Goal: Obtain resource: Obtain resource

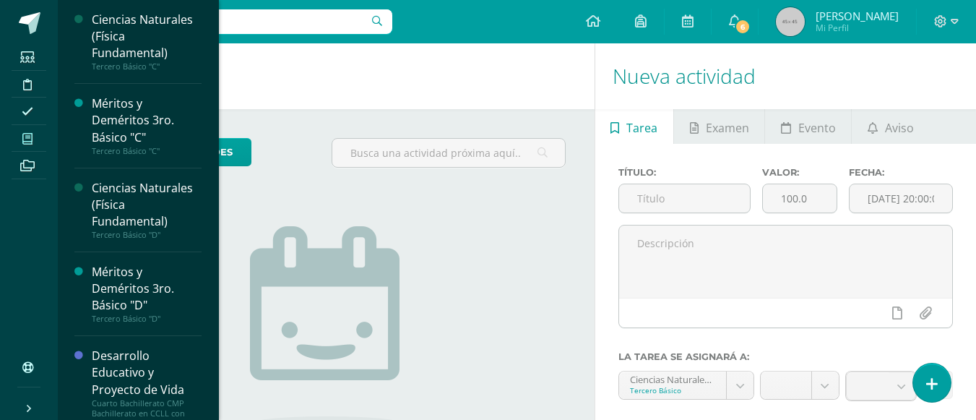
click at [32, 138] on icon at bounding box center [27, 139] width 10 height 12
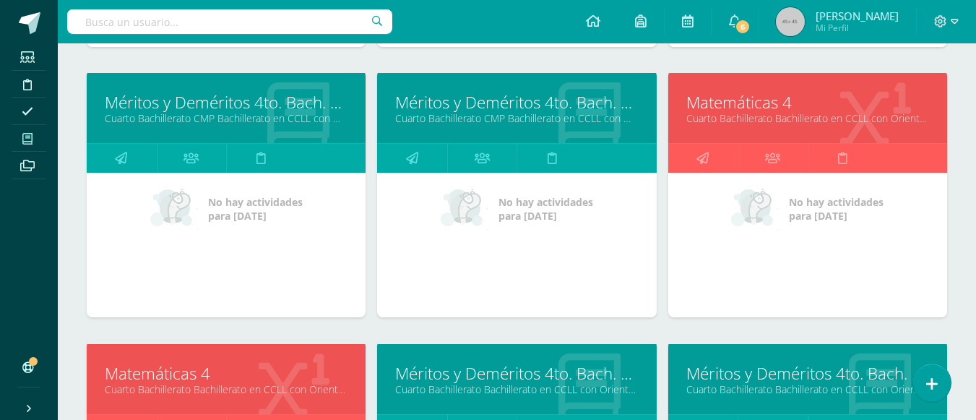
scroll to position [1084, 0]
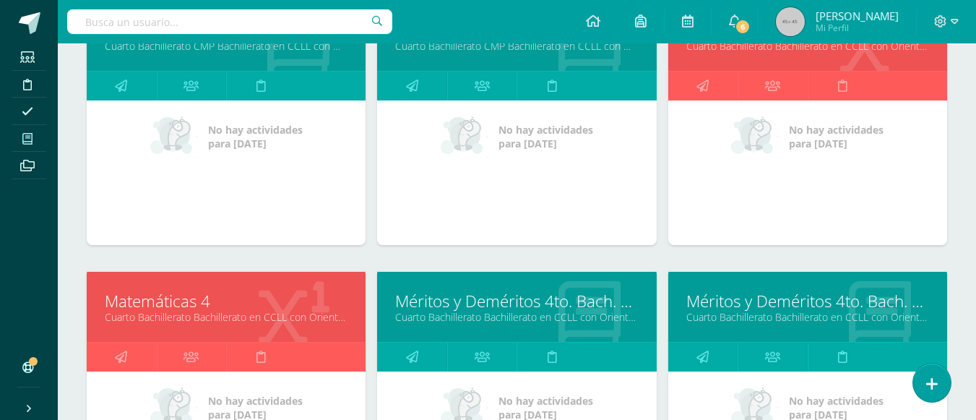
click at [194, 306] on link "Matemáticas 4" at bounding box center [226, 301] width 243 height 22
click at [194, 304] on link "Matemáticas 4" at bounding box center [226, 301] width 243 height 22
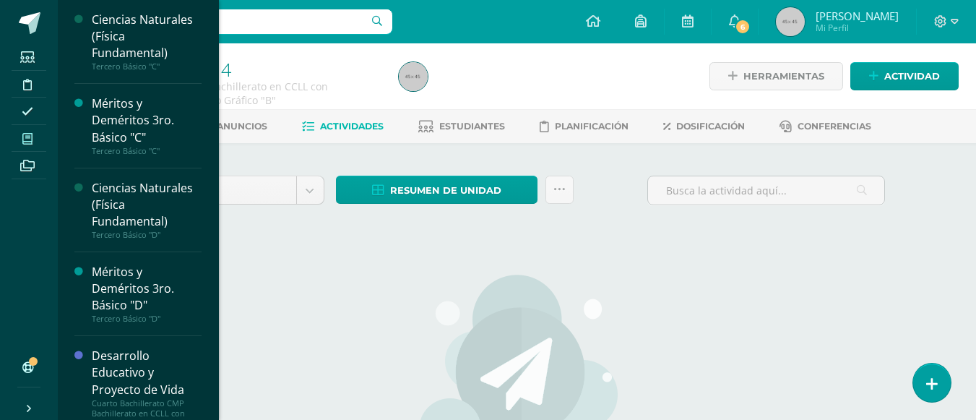
click at [30, 138] on icon at bounding box center [27, 139] width 10 height 12
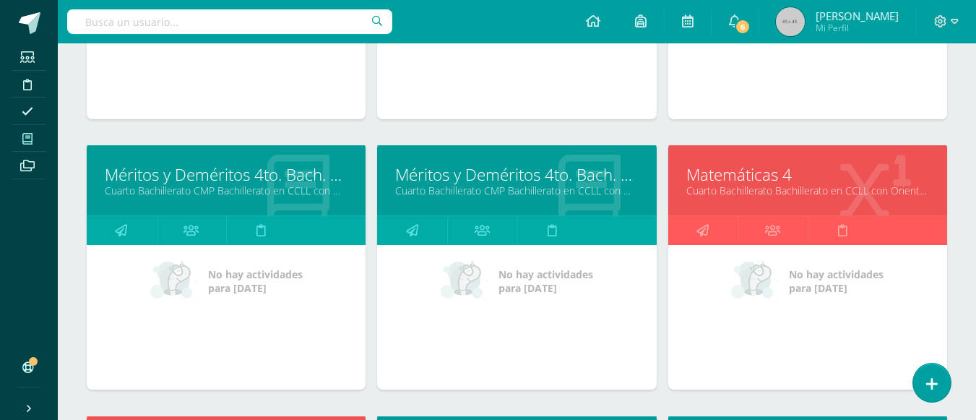
scroll to position [1299, 0]
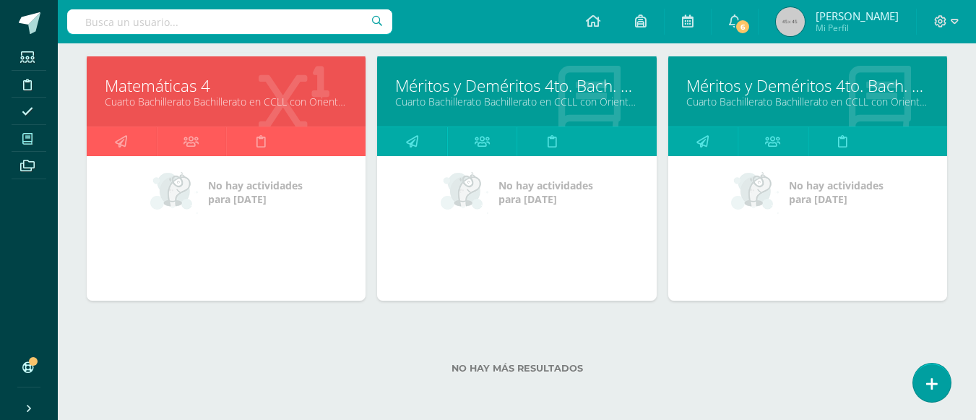
click at [192, 92] on link "Matemáticas 4" at bounding box center [226, 85] width 243 height 22
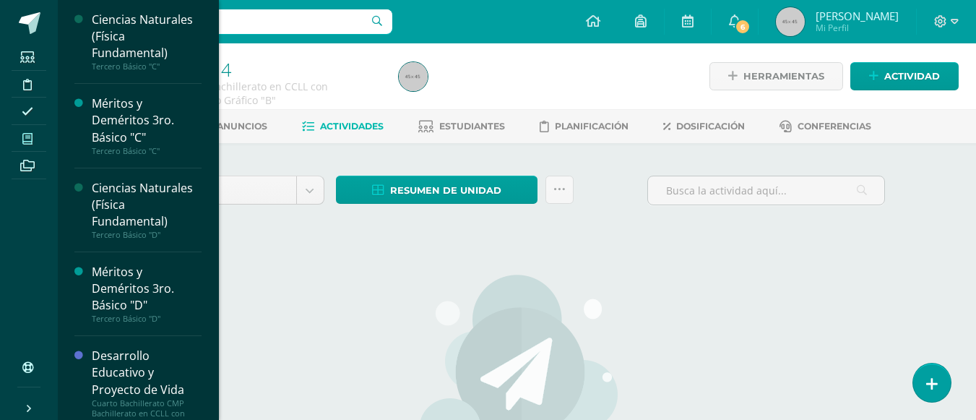
click at [30, 139] on icon at bounding box center [27, 139] width 10 height 12
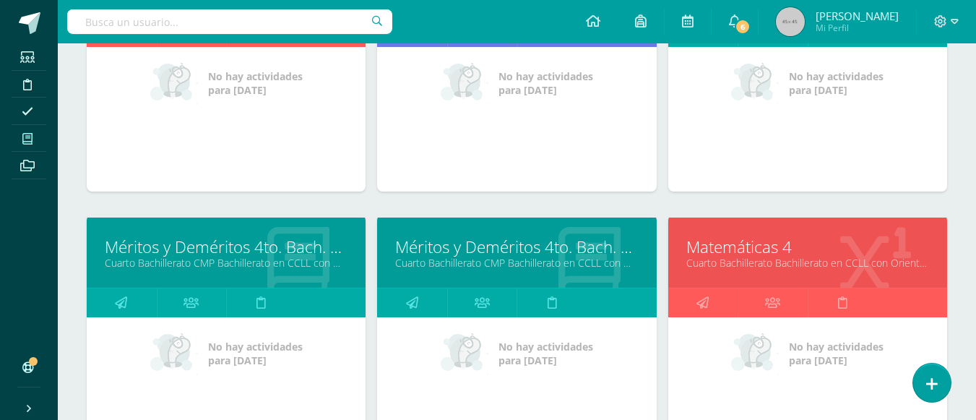
scroll to position [1156, 0]
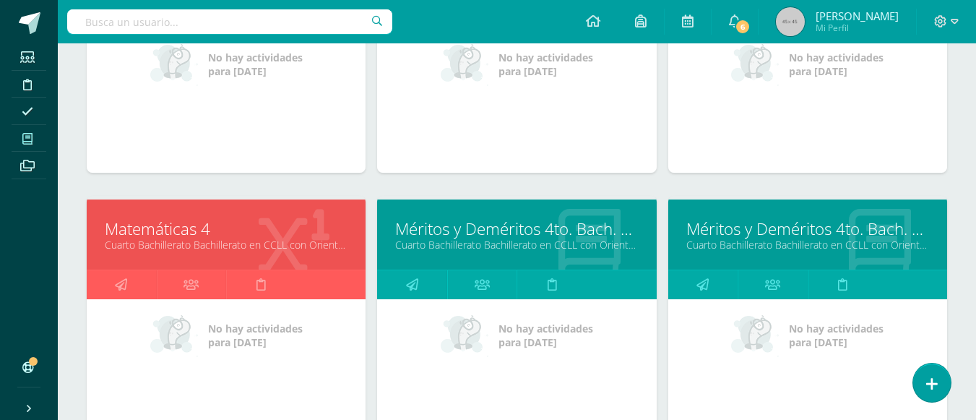
click at [222, 248] on link "Cuarto Bachillerato Bachillerato en CCLL con Orientación en Diseño Gráfico "B"" at bounding box center [226, 245] width 243 height 14
click at [222, 247] on link "Cuarto Bachillerato Bachillerato en CCLL con Orientación en Diseño Gráfico "B"" at bounding box center [226, 245] width 243 height 14
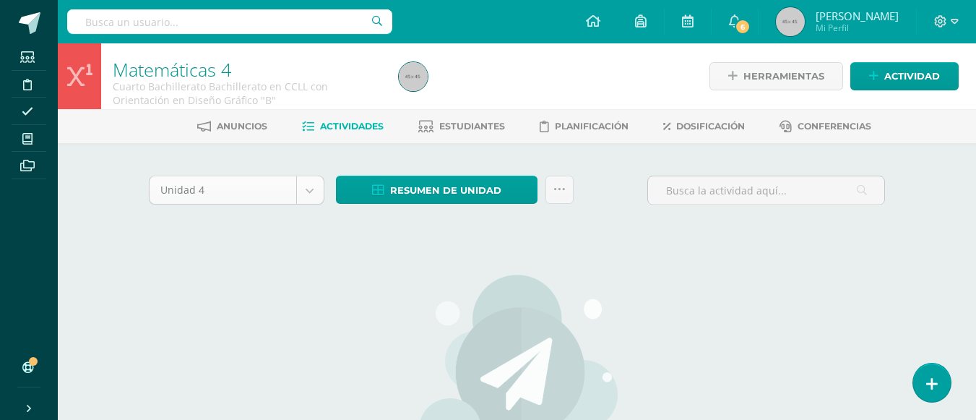
click at [308, 188] on body "Estudiantes Disciplina Asistencia Mis cursos Archivos Soporte Centro de ayuda Ú…" at bounding box center [488, 312] width 976 height 624
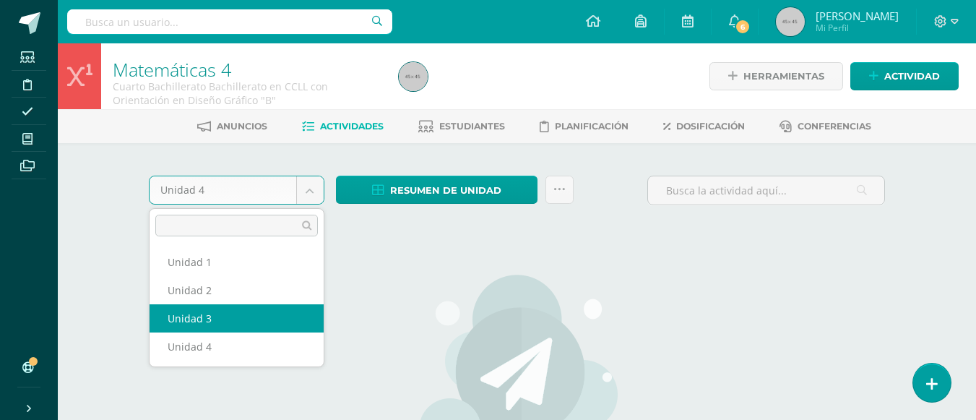
select select "Unidad 3"
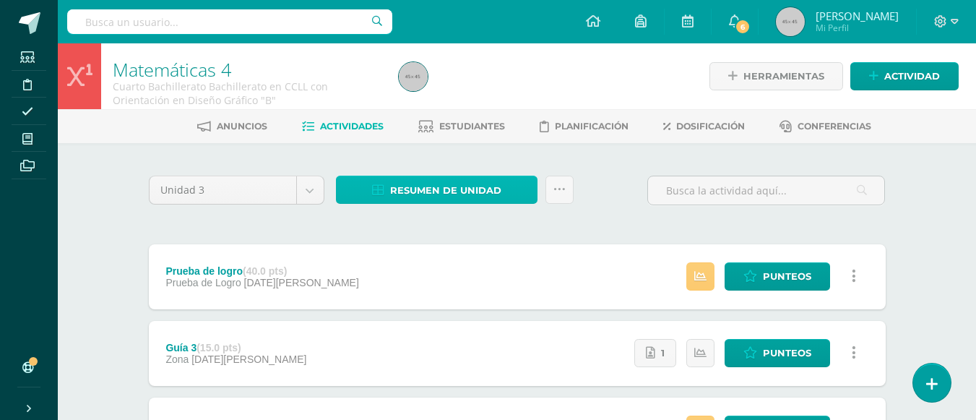
click at [481, 189] on span "Resumen de unidad" at bounding box center [445, 190] width 111 height 27
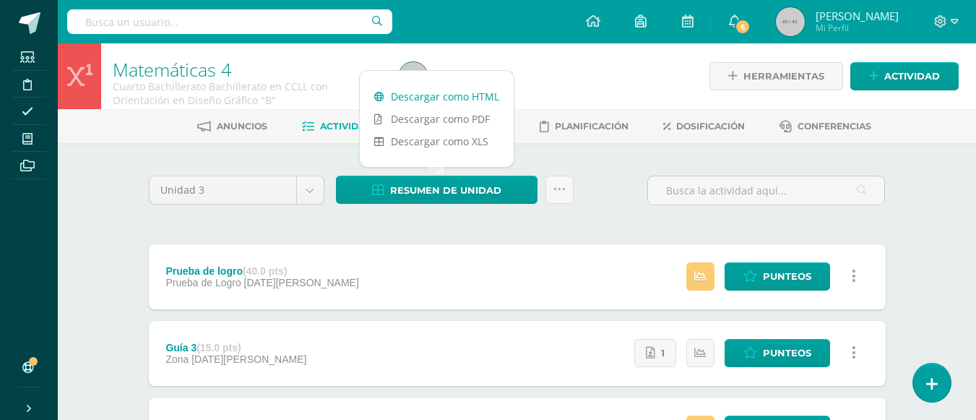
click at [457, 98] on link "Descargar como HTML" at bounding box center [437, 96] width 154 height 22
click at [942, 21] on icon at bounding box center [940, 21] width 13 height 13
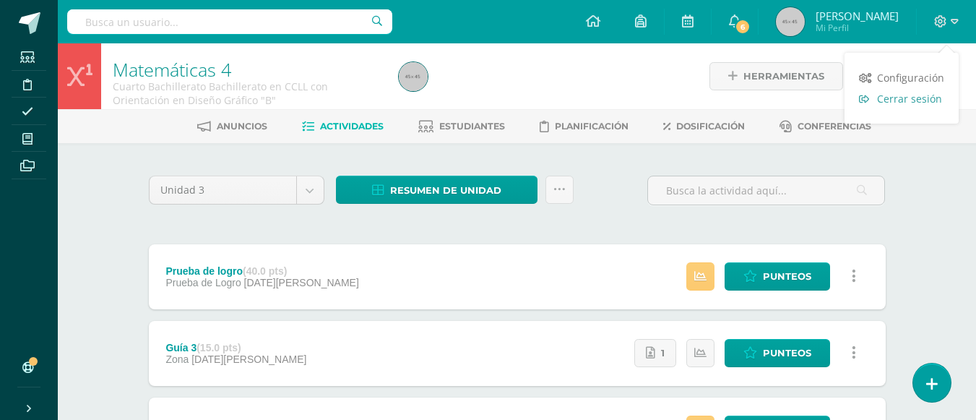
click at [921, 94] on span "Cerrar sesión" at bounding box center [909, 99] width 65 height 14
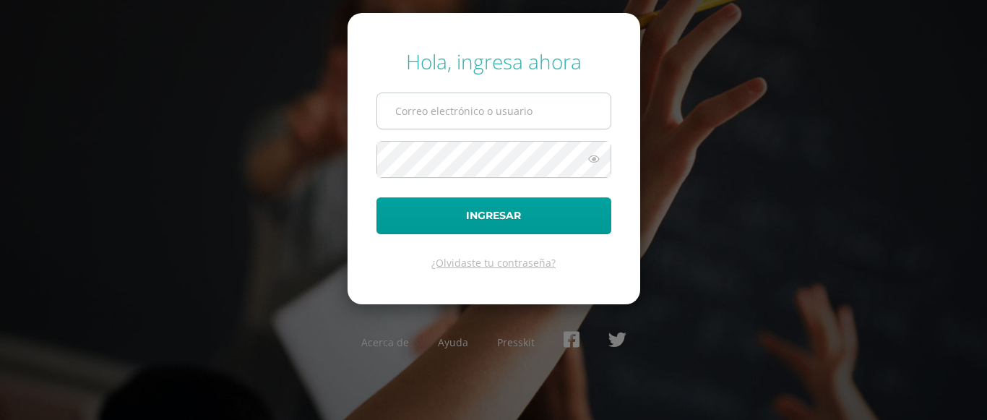
drag, startPoint x: 0, startPoint y: 0, endPoint x: 409, endPoint y: 114, distance: 424.7
click at [409, 114] on input "text" at bounding box center [493, 110] width 233 height 35
type input "[EMAIL_ADDRESS][DOMAIN_NAME]"
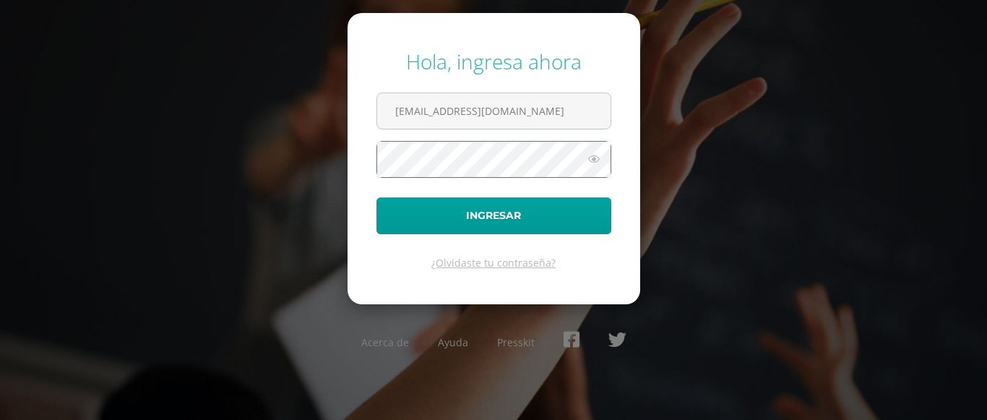
click at [377, 197] on button "Ingresar" at bounding box center [494, 215] width 235 height 37
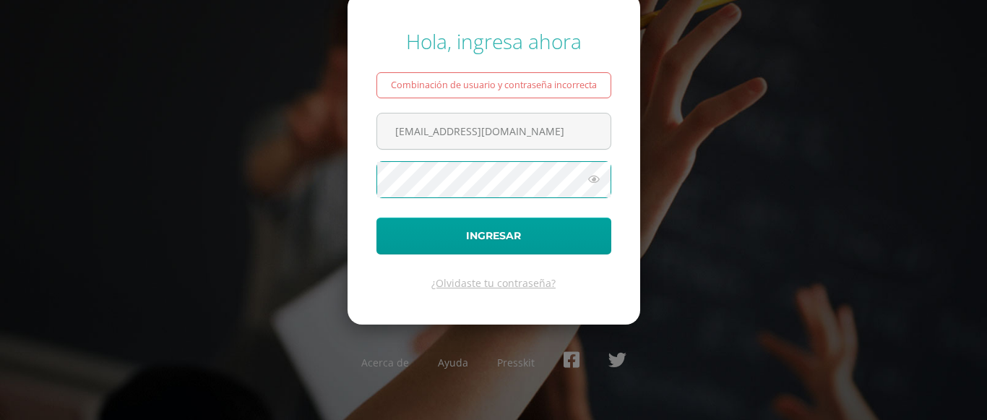
click at [377, 218] on button "Ingresar" at bounding box center [494, 236] width 235 height 37
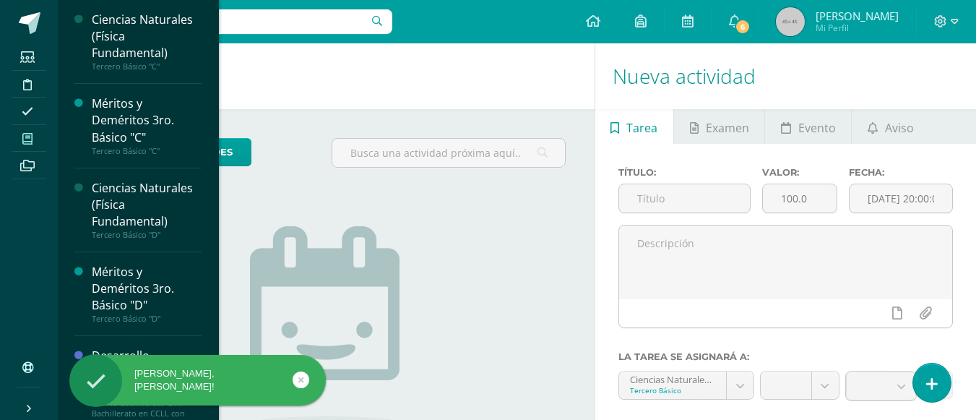
click at [29, 137] on icon at bounding box center [27, 139] width 10 height 12
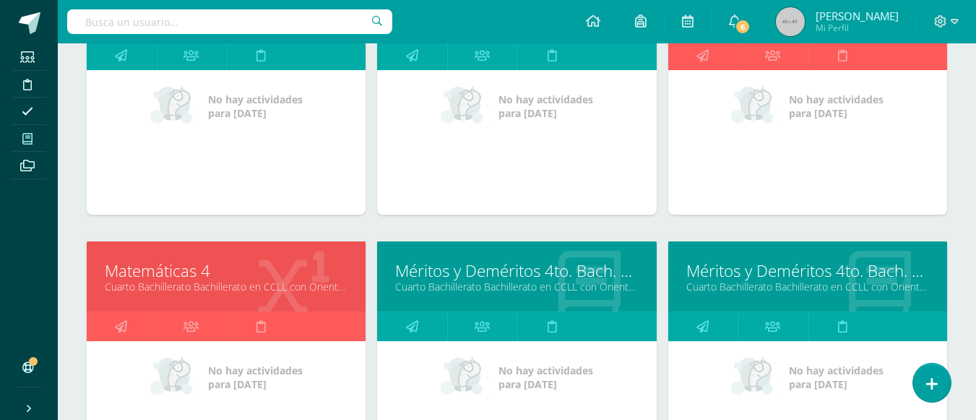
scroll to position [1299, 0]
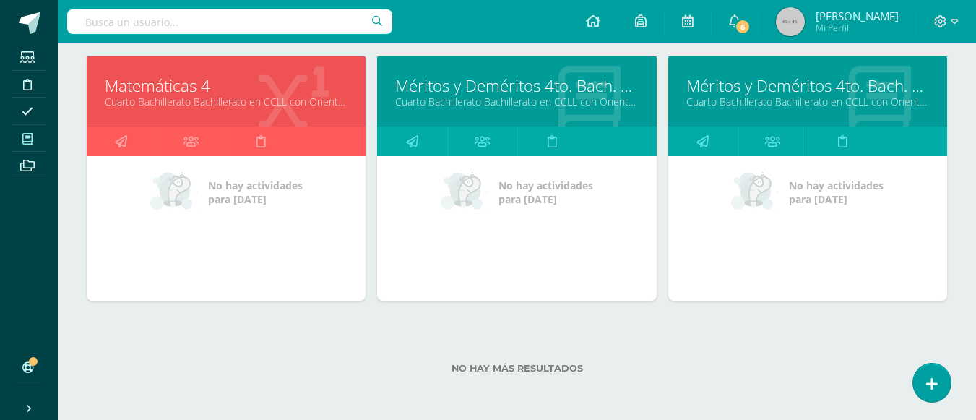
click at [188, 93] on link "Matemáticas 4" at bounding box center [226, 85] width 243 height 22
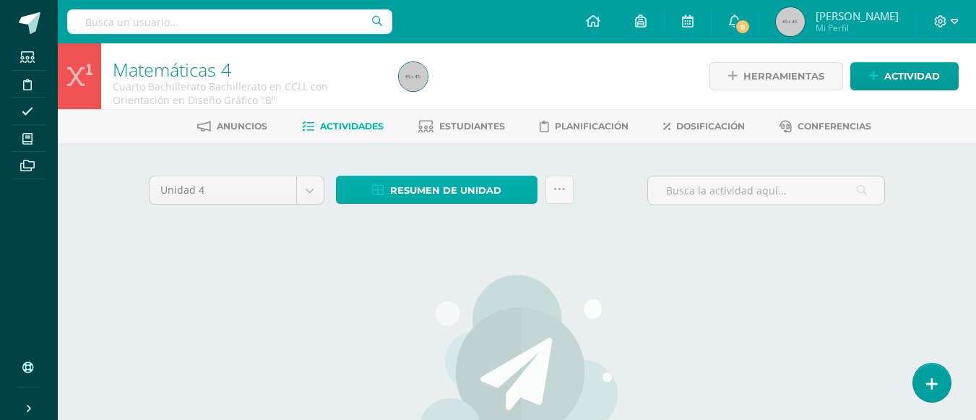
scroll to position [72, 0]
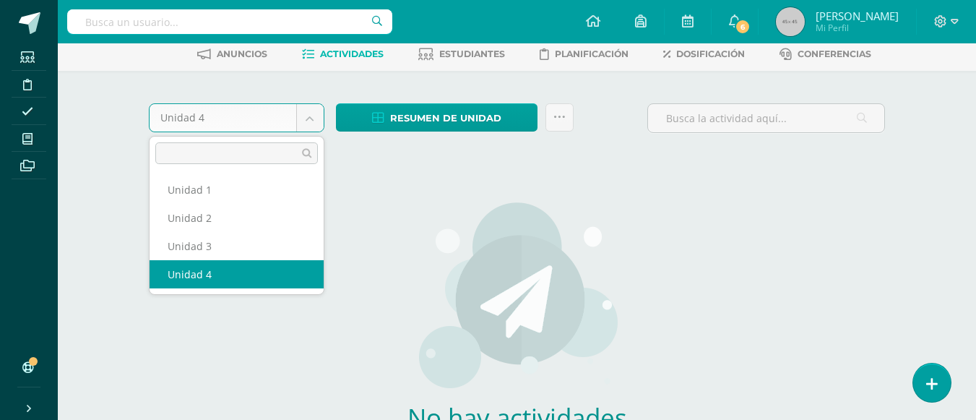
click at [307, 119] on body "Estudiantes Disciplina Asistencia Mis cursos Archivos Soporte Centro de ayuda Ú…" at bounding box center [488, 240] width 976 height 624
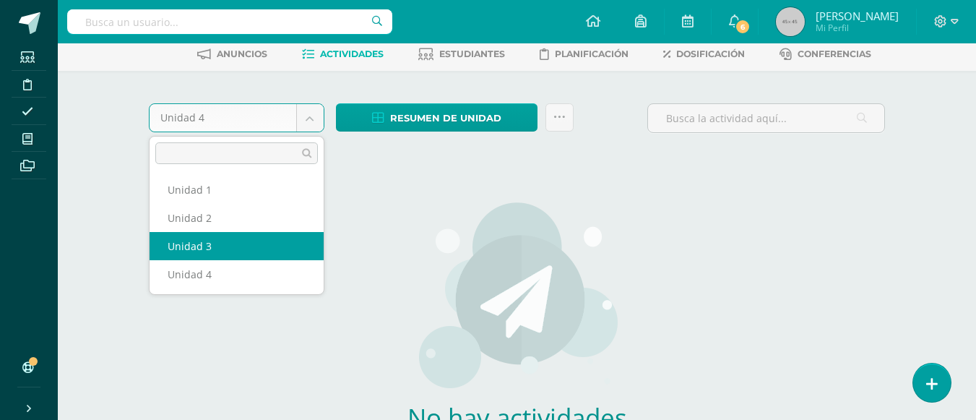
select select "Unidad 3"
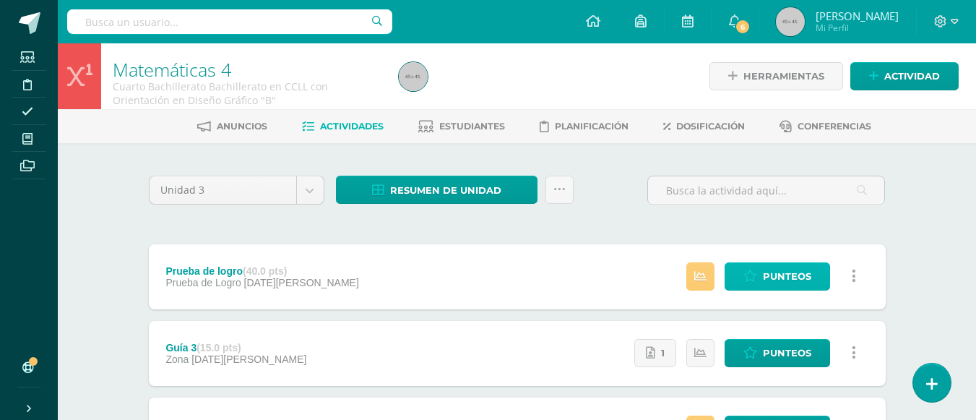
click at [798, 272] on span "Punteos" at bounding box center [787, 276] width 48 height 27
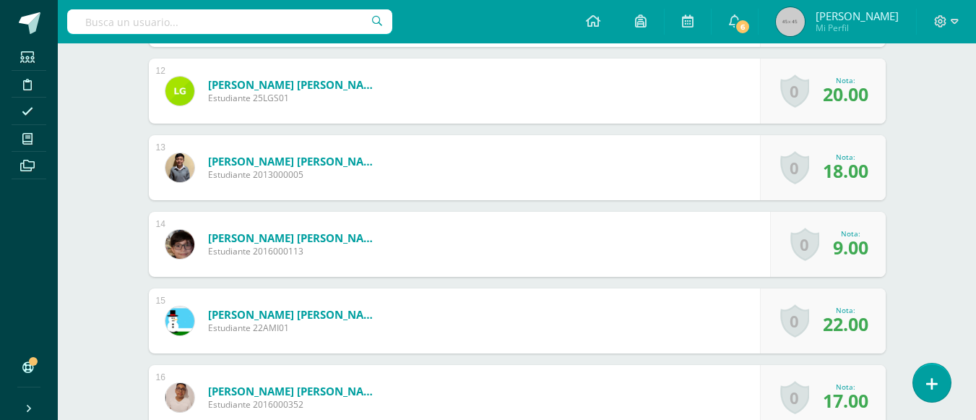
scroll to position [1141, 0]
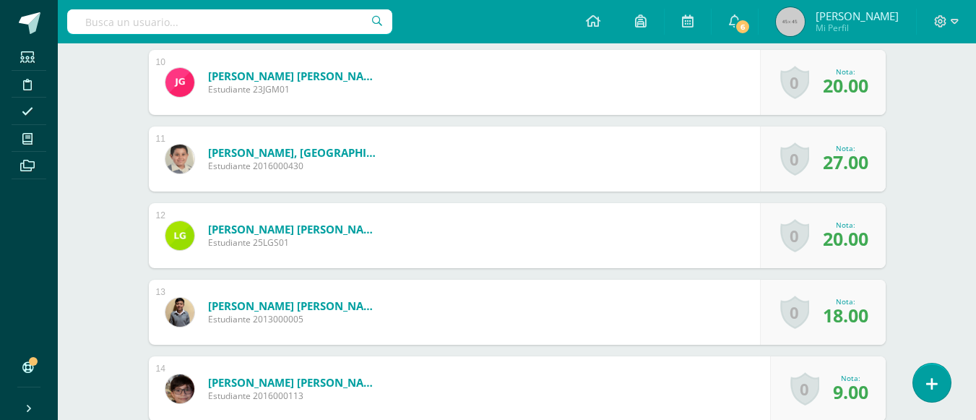
click at [870, 163] on div "0 [GEOGRAPHIC_DATA] Logros obtenidos Aún no hay logros agregados Nota: 27.00" at bounding box center [823, 158] width 126 height 65
click at [870, 163] on div "0 Logros Logros obtenidos Aún no hay logros agregados Nota: 27.00" at bounding box center [823, 158] width 126 height 65
click at [291, 159] on link "Gil Castellanos, Santiago" at bounding box center [294, 152] width 173 height 14
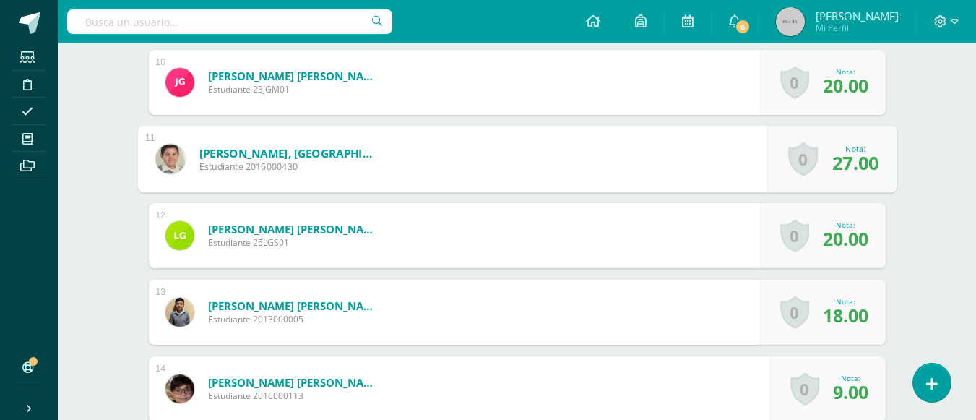
click at [294, 159] on link "Gil Castellanos, Santiago" at bounding box center [288, 152] width 179 height 15
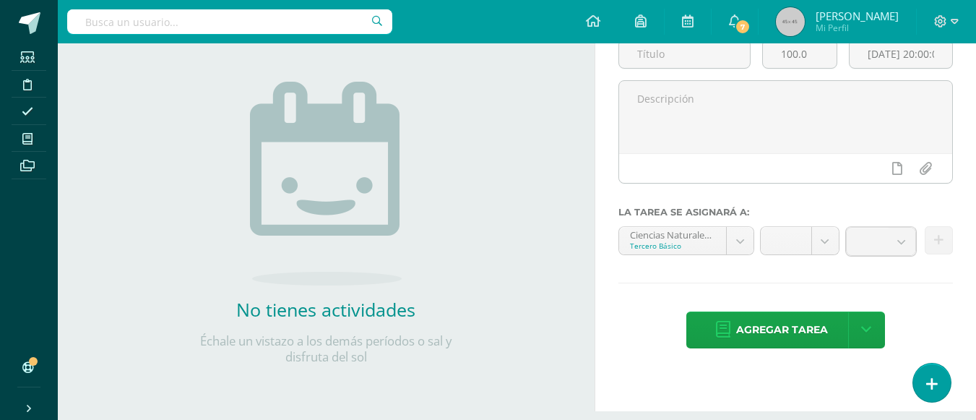
scroll to position [217, 0]
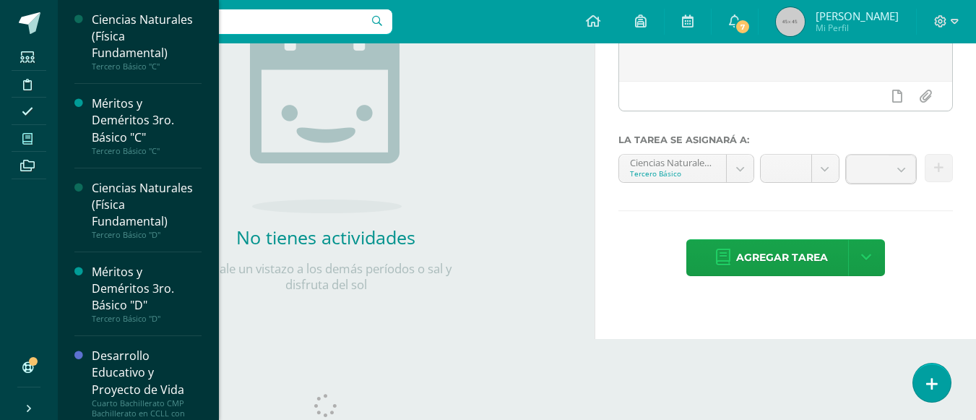
click at [30, 139] on icon at bounding box center [27, 139] width 10 height 12
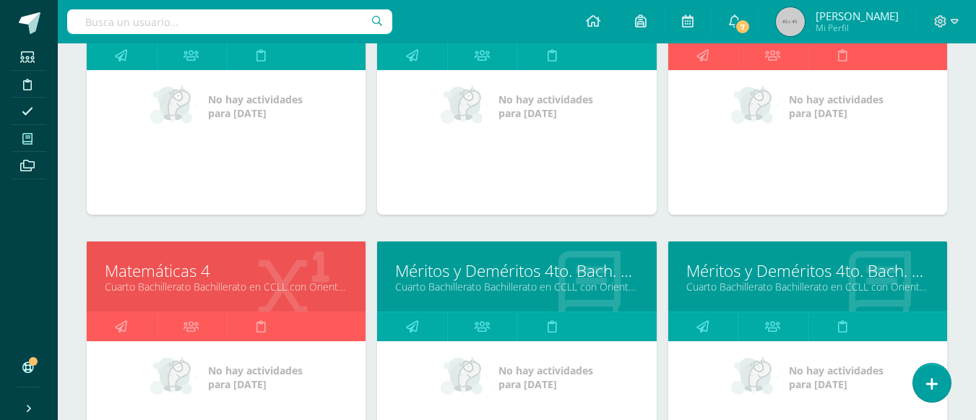
scroll to position [1299, 0]
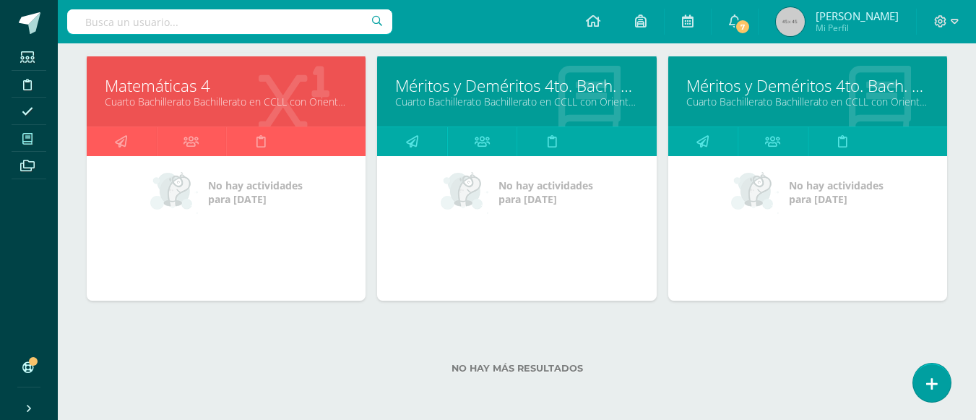
click at [193, 99] on link "Cuarto Bachillerato Bachillerato en CCLL con Orientación en Diseño Gráfico "B"" at bounding box center [226, 102] width 243 height 14
click at [194, 100] on link "Cuarto Bachillerato Bachillerato en CCLL con Orientación en Diseño Gráfico "B"" at bounding box center [226, 102] width 243 height 14
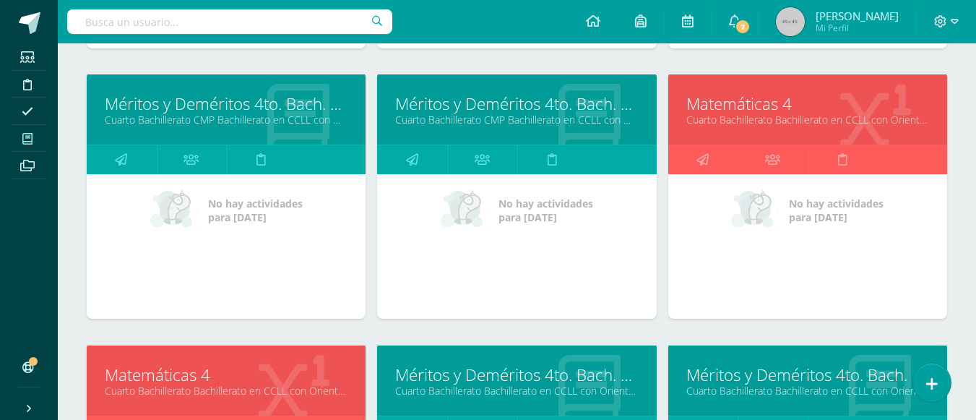
scroll to position [938, 0]
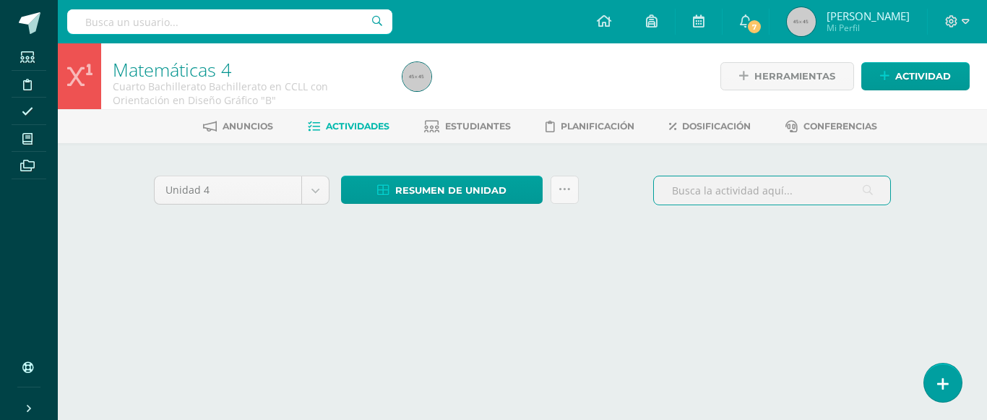
click at [773, 199] on input "text" at bounding box center [772, 190] width 236 height 28
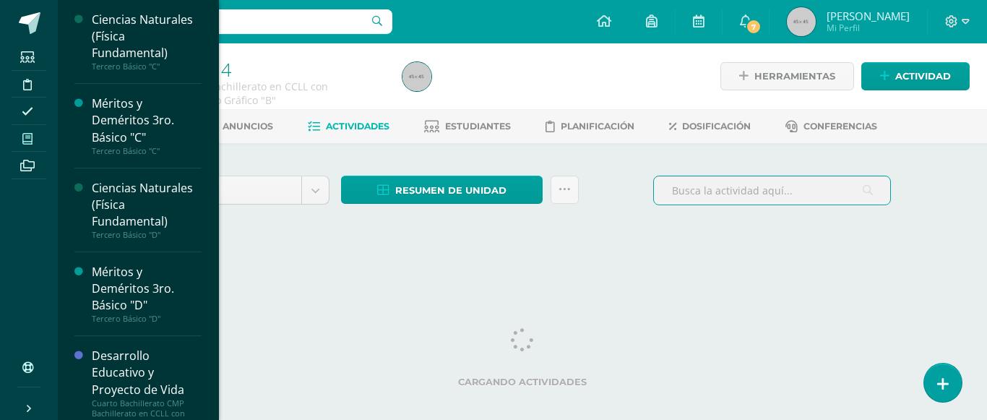
click at [32, 132] on span at bounding box center [28, 139] width 33 height 20
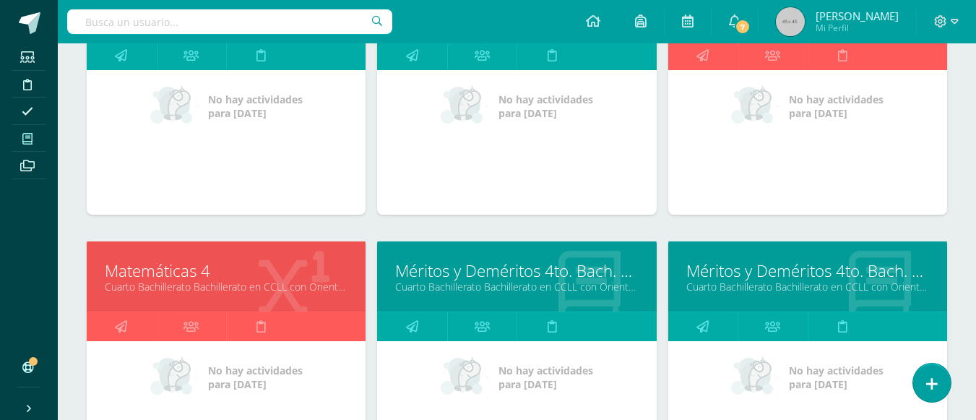
scroll to position [898, 0]
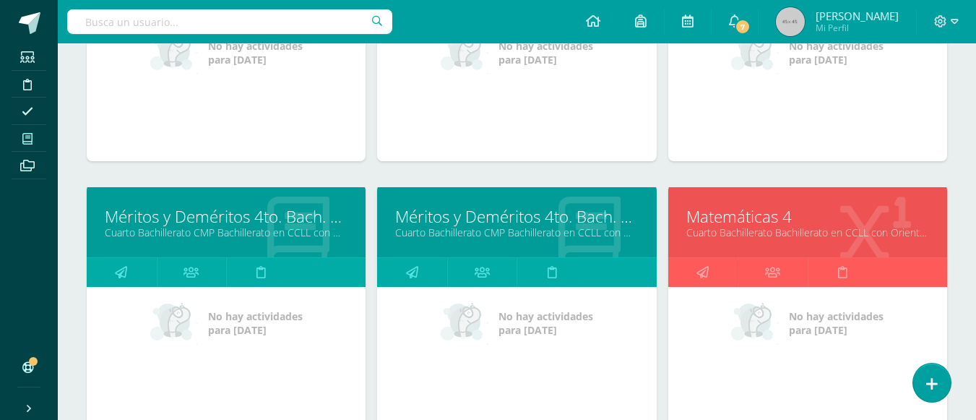
click at [758, 220] on link "Matemáticas 4" at bounding box center [808, 216] width 243 height 22
click at [760, 220] on link "Matemáticas 4" at bounding box center [808, 216] width 243 height 22
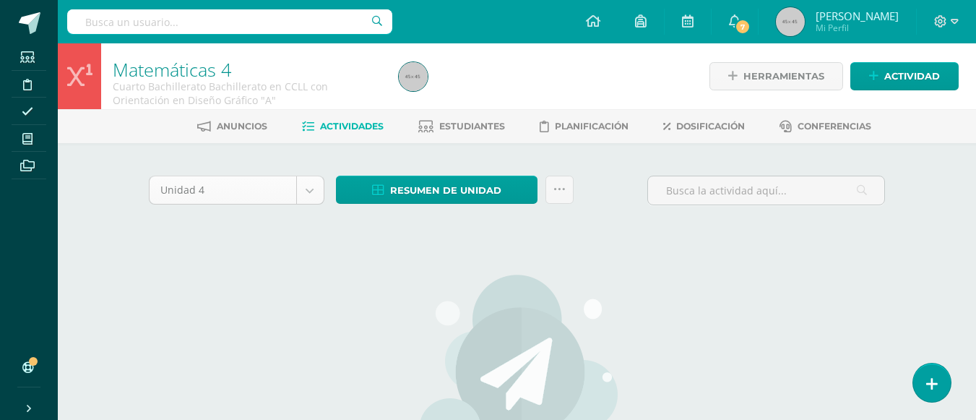
click at [309, 192] on body "Estudiantes Disciplina Asistencia Mis cursos Archivos Soporte Centro de ayuda Ú…" at bounding box center [488, 312] width 976 height 624
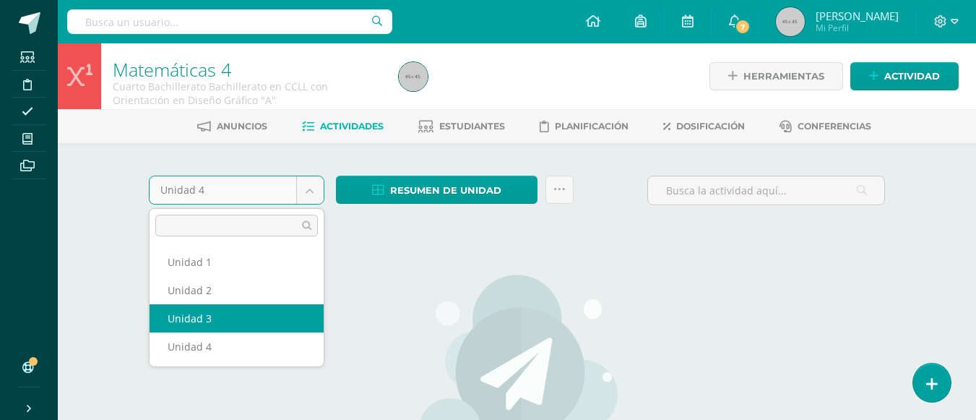
select select "Unidad 3"
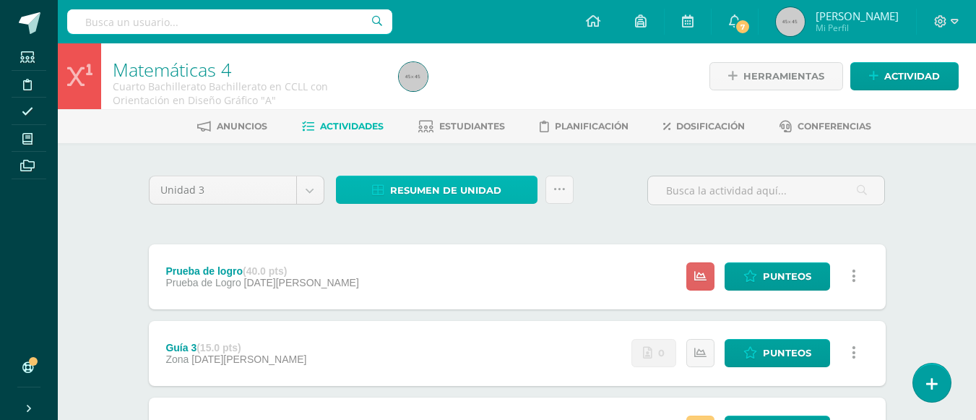
click at [445, 194] on span "Resumen de unidad" at bounding box center [445, 190] width 111 height 27
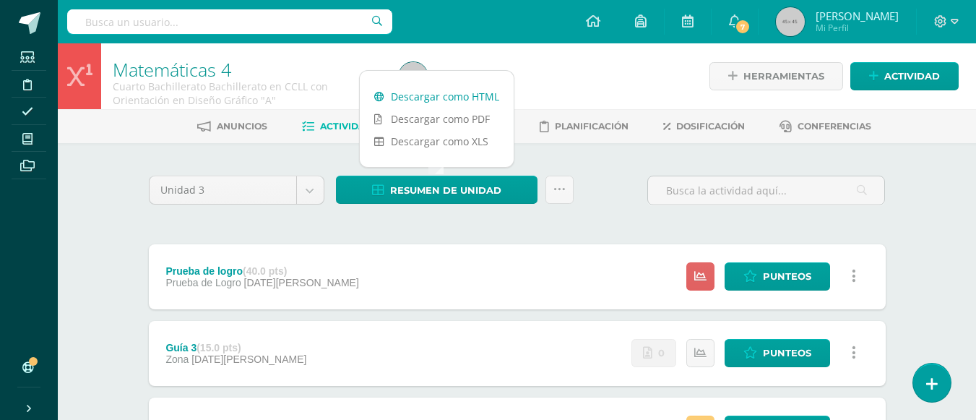
click at [438, 100] on link "Descargar como HTML" at bounding box center [437, 96] width 154 height 22
click at [938, 24] on icon at bounding box center [940, 21] width 13 height 13
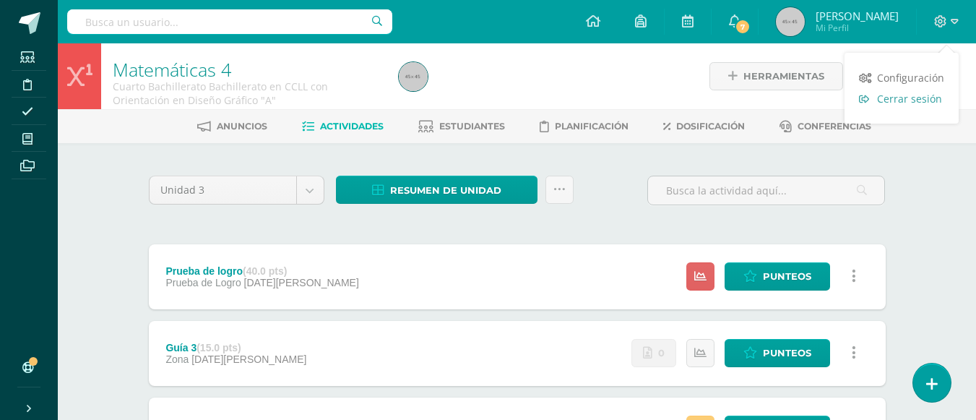
click at [899, 98] on span "Cerrar sesión" at bounding box center [909, 99] width 65 height 14
